Goal: Navigation & Orientation: Find specific page/section

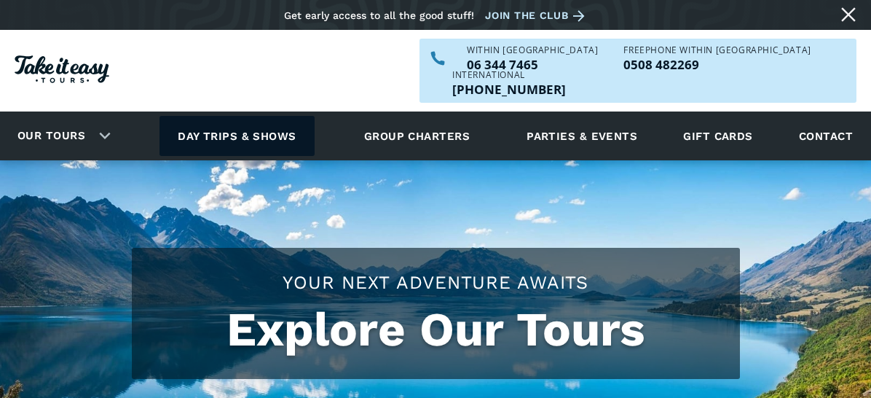
click at [270, 116] on link "Day trips & shows" at bounding box center [237, 136] width 155 height 40
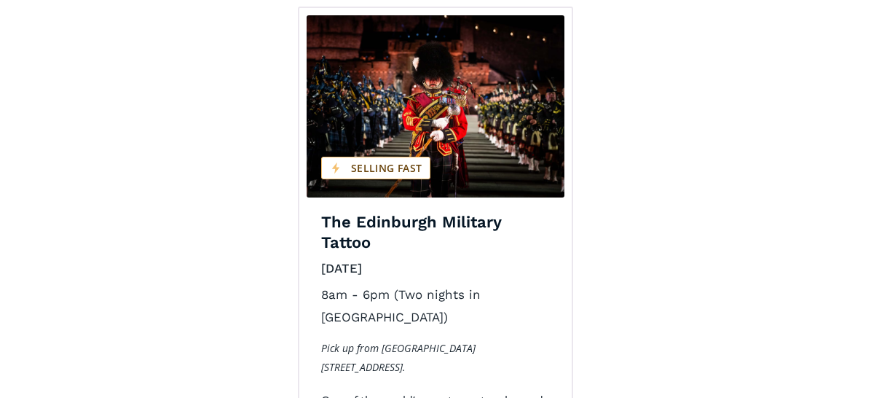
scroll to position [2404, 0]
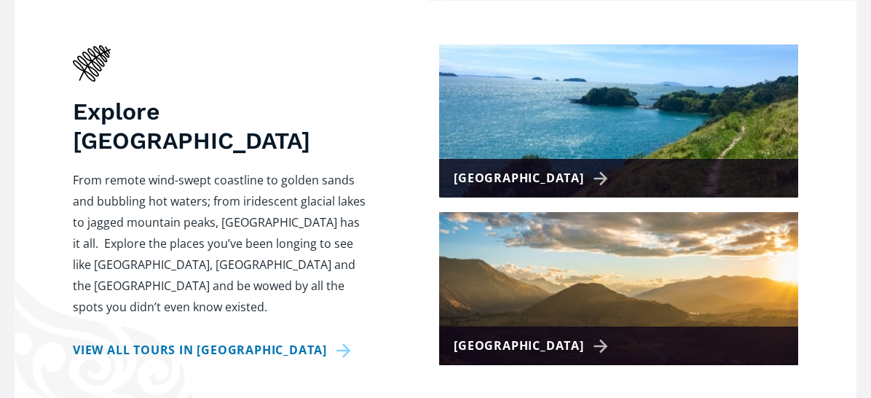
scroll to position [728, 0]
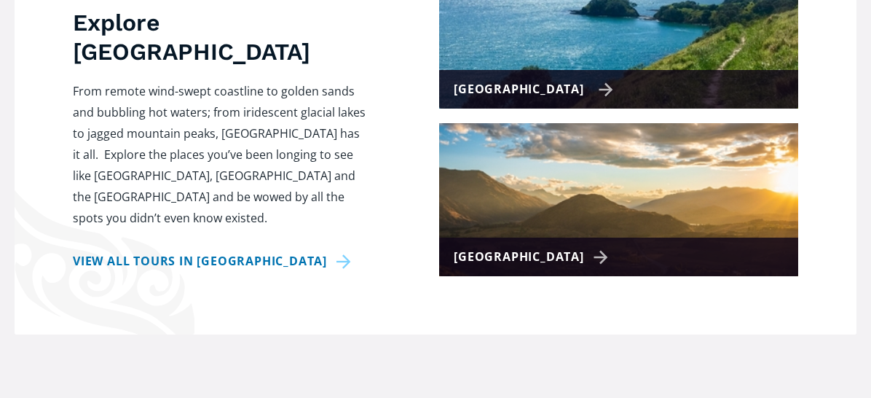
click at [576, 79] on div "[GEOGRAPHIC_DATA]" at bounding box center [534, 89] width 160 height 21
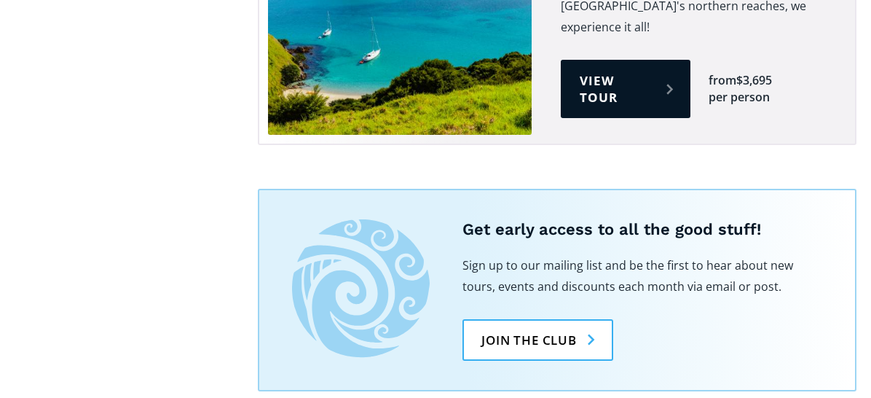
scroll to position [2914, 0]
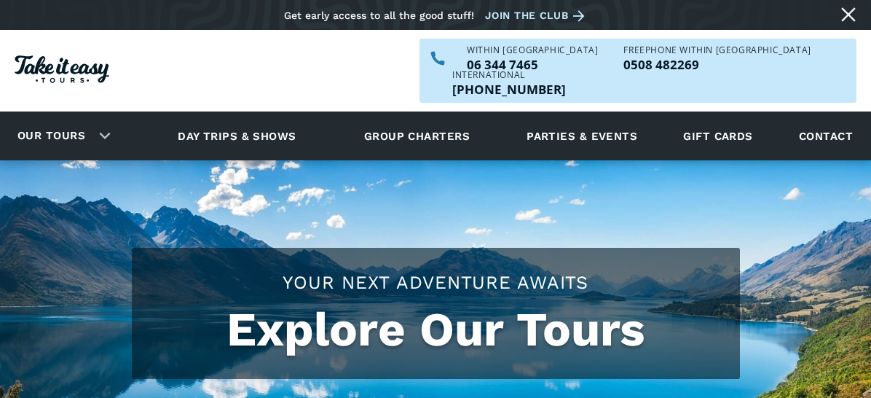
scroll to position [728, 0]
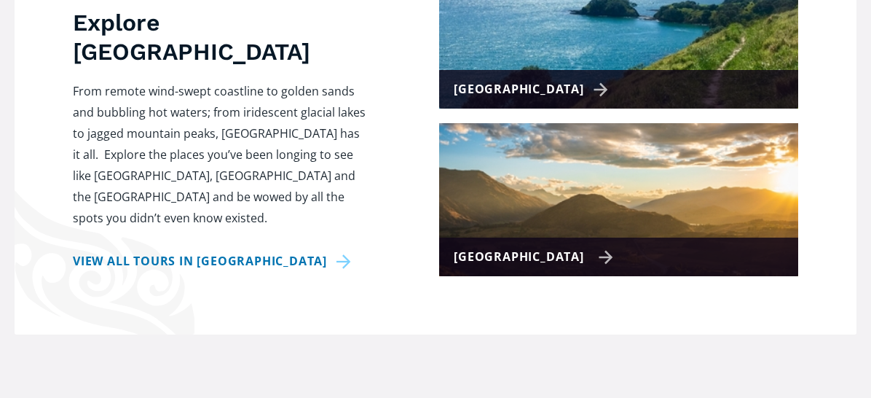
click at [572, 246] on div "[GEOGRAPHIC_DATA]" at bounding box center [534, 256] width 160 height 21
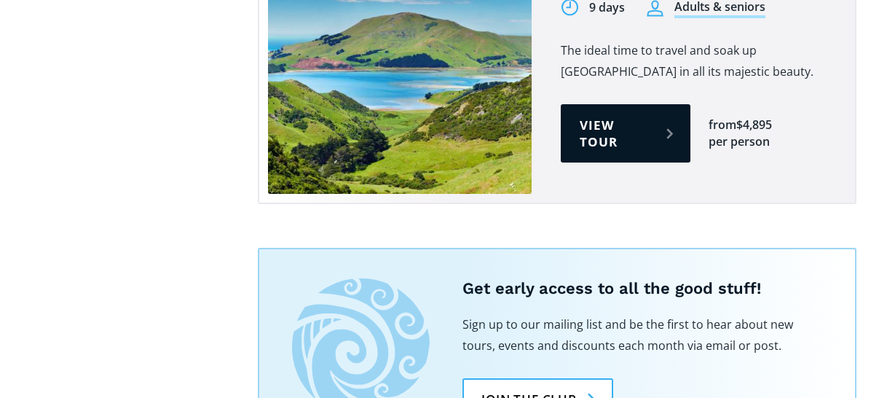
scroll to position [1821, 0]
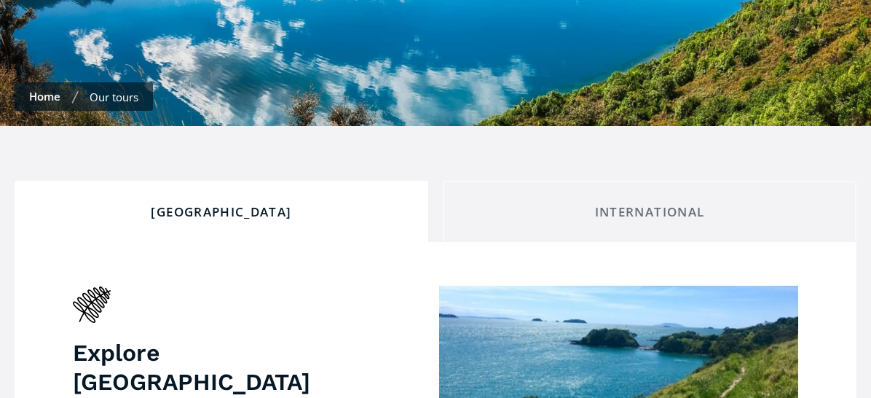
scroll to position [396, 0]
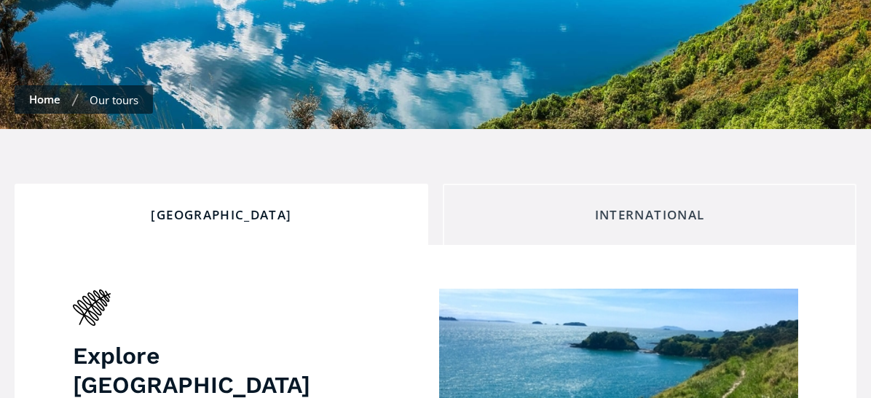
click at [633, 207] on div "International" at bounding box center [649, 215] width 389 height 16
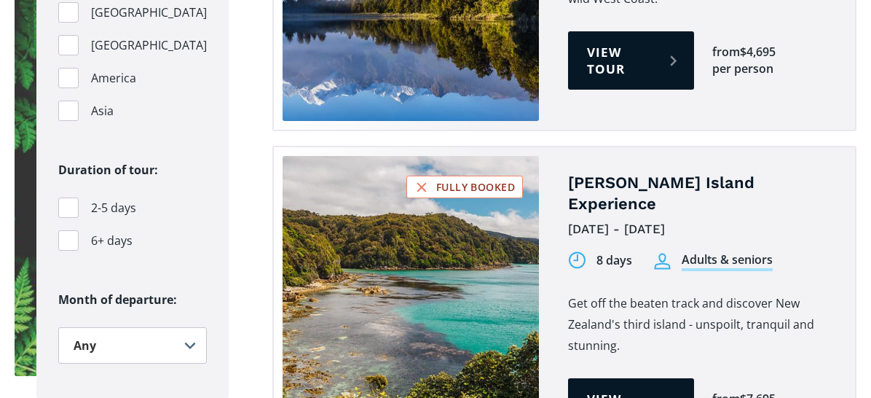
scroll to position [1634, 0]
